Goal: Task Accomplishment & Management: Use online tool/utility

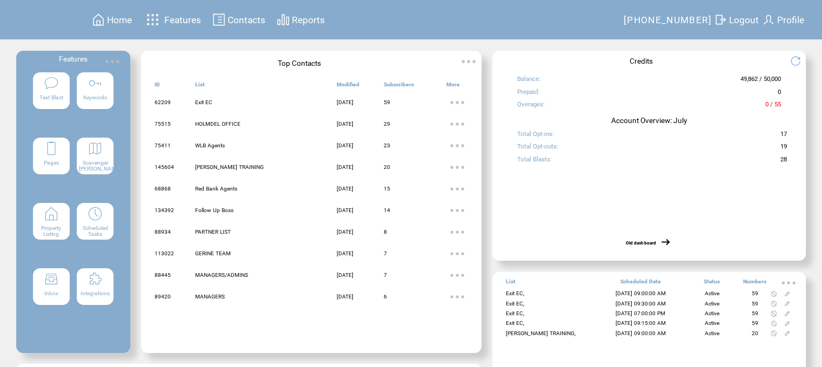
click at [95, 226] on featuretext "Scheduled Tasks" at bounding box center [95, 230] width 37 height 15
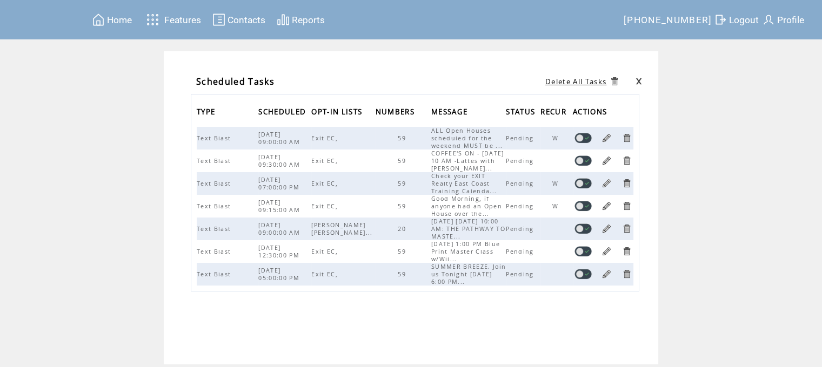
scroll to position [9, 0]
click at [748, 15] on span "Logout" at bounding box center [744, 20] width 30 height 11
